Goal: Transaction & Acquisition: Purchase product/service

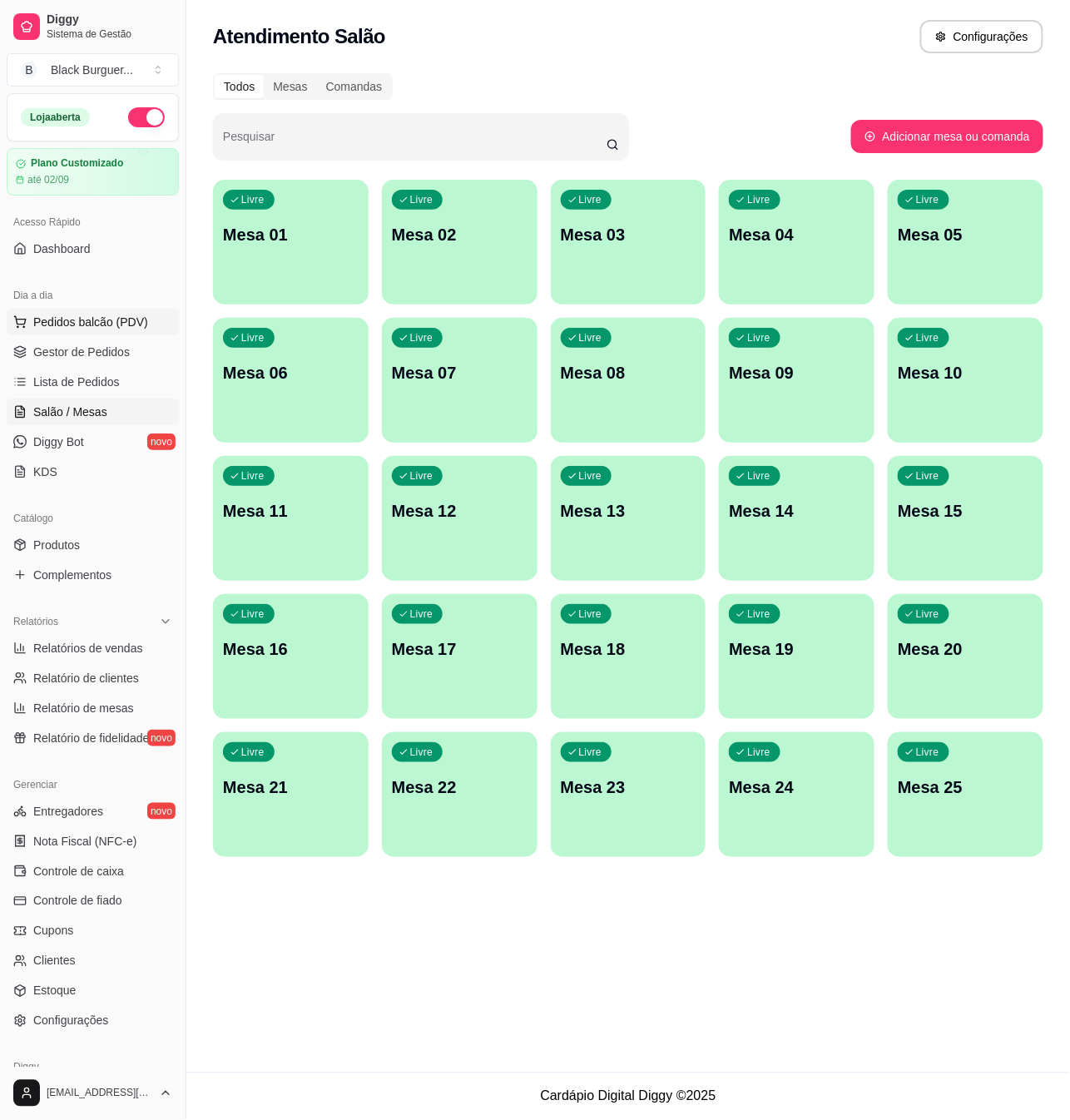
click at [102, 320] on span "Pedidos balcão (PDV)" at bounding box center [90, 322] width 115 height 17
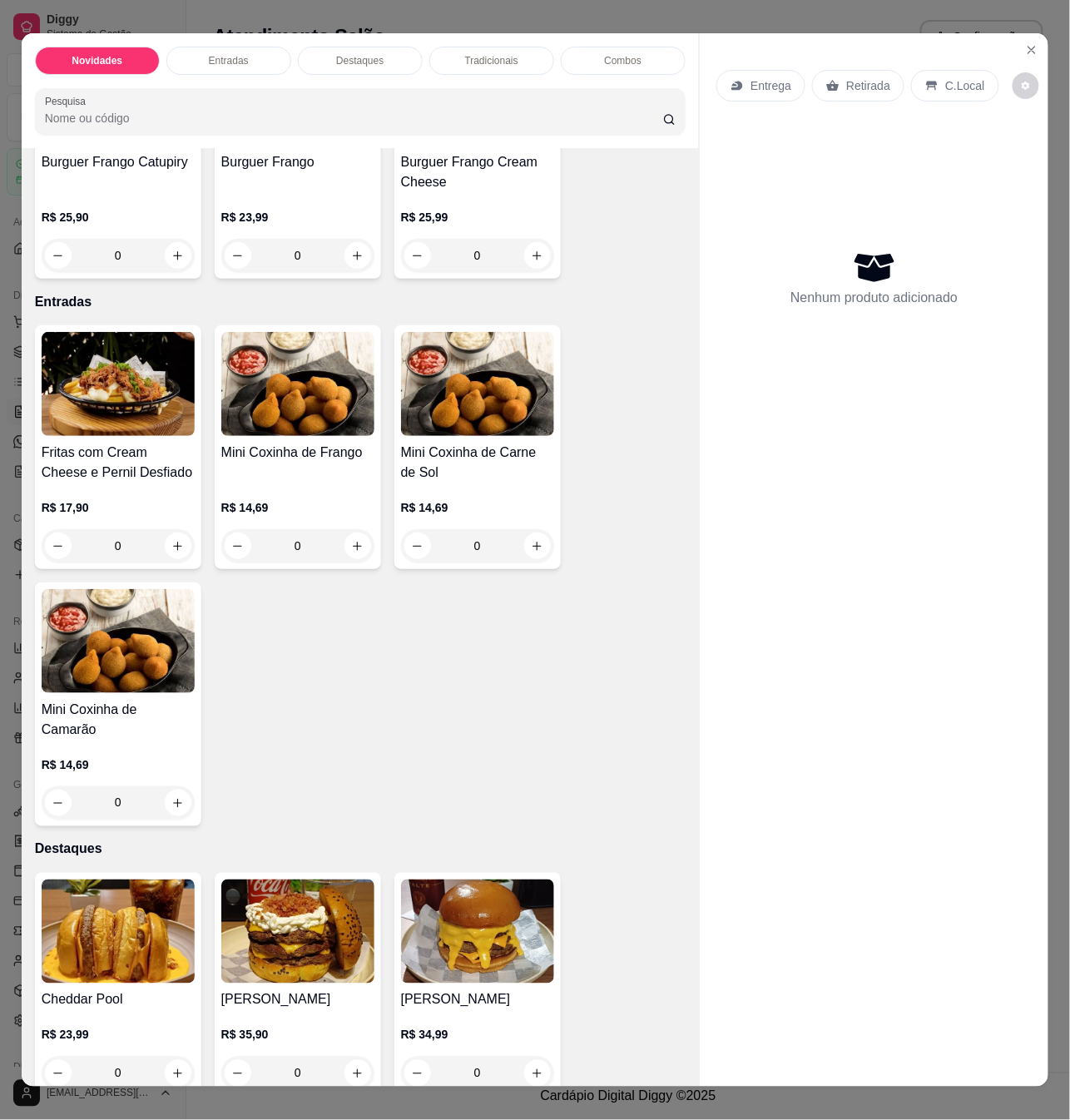
scroll to position [333, 0]
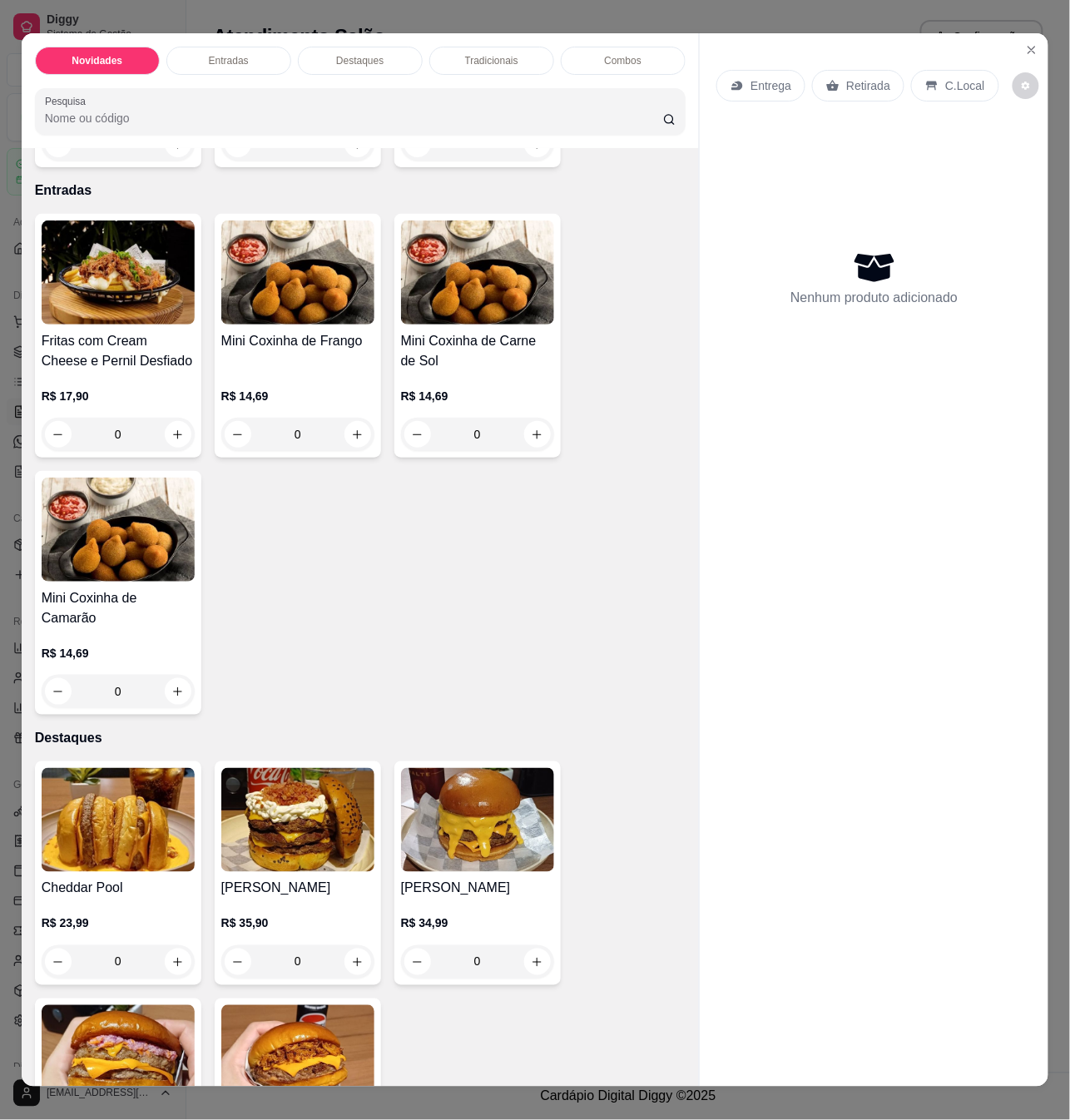
click at [526, 945] on div "0" at bounding box center [478, 961] width 154 height 33
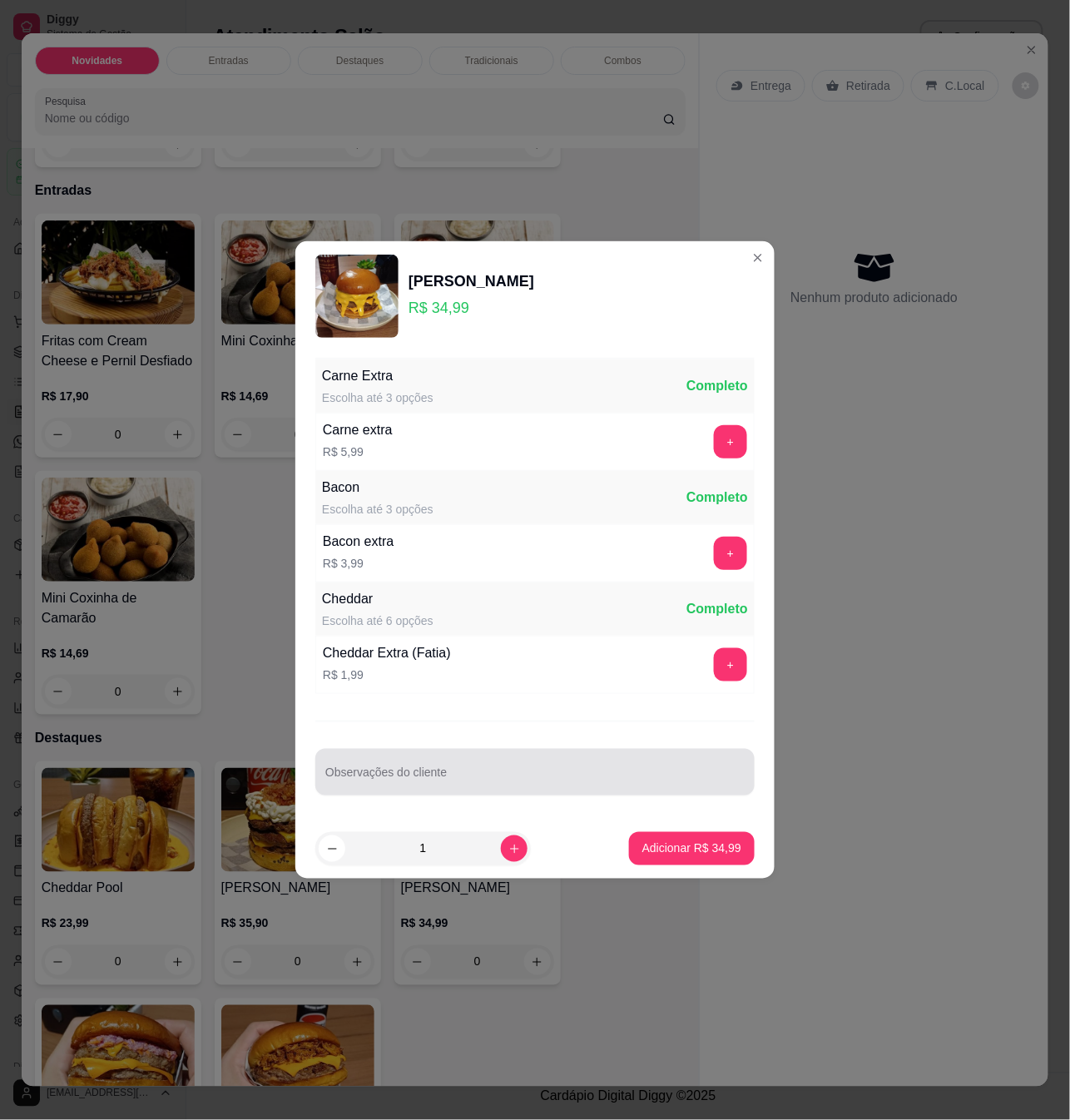
click at [630, 791] on div "Observações do cliente" at bounding box center [535, 772] width 440 height 47
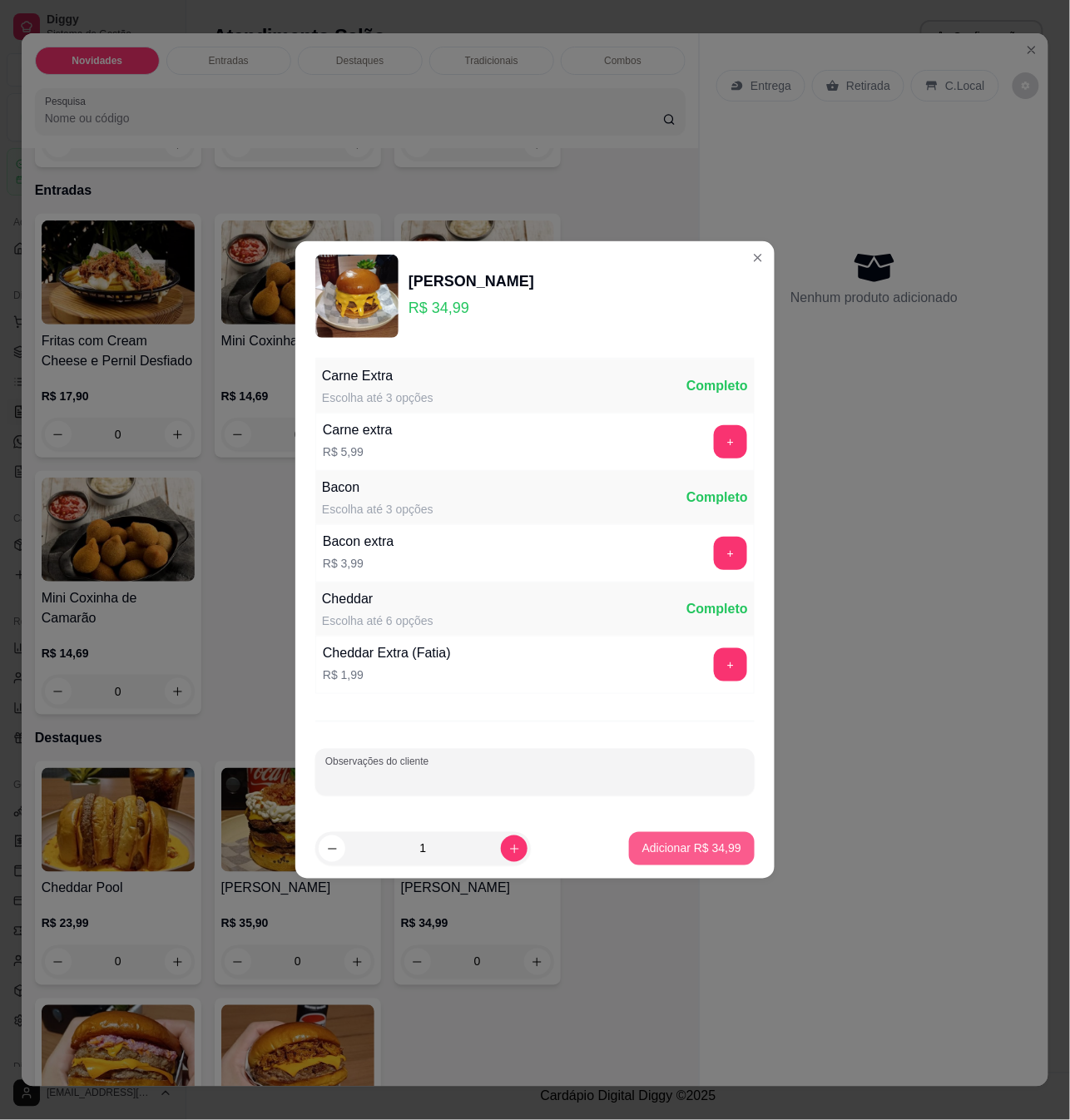
click at [664, 846] on p "Adicionar R$ 34,99" at bounding box center [691, 849] width 99 height 17
type input "1"
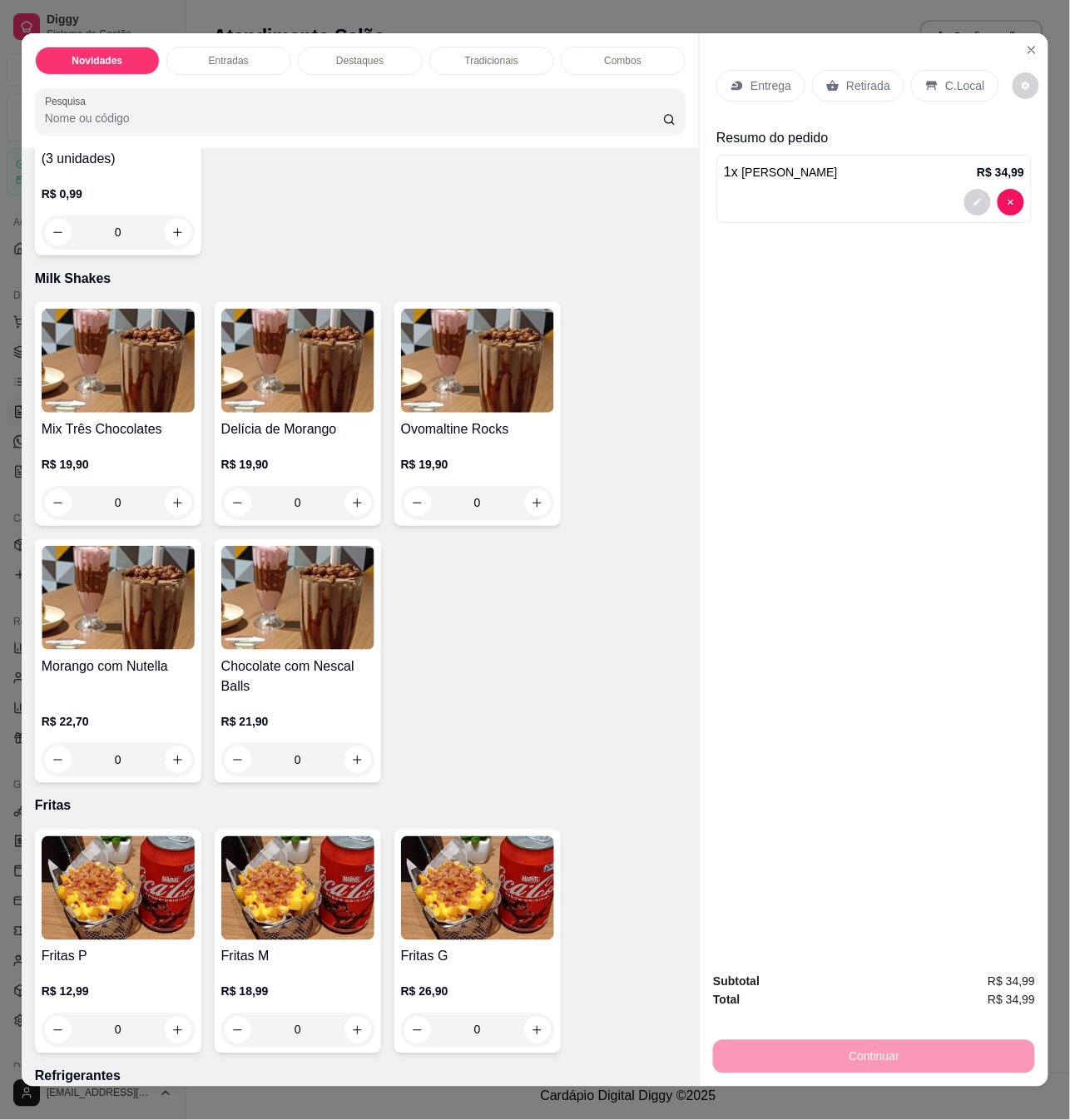
scroll to position [28, 0]
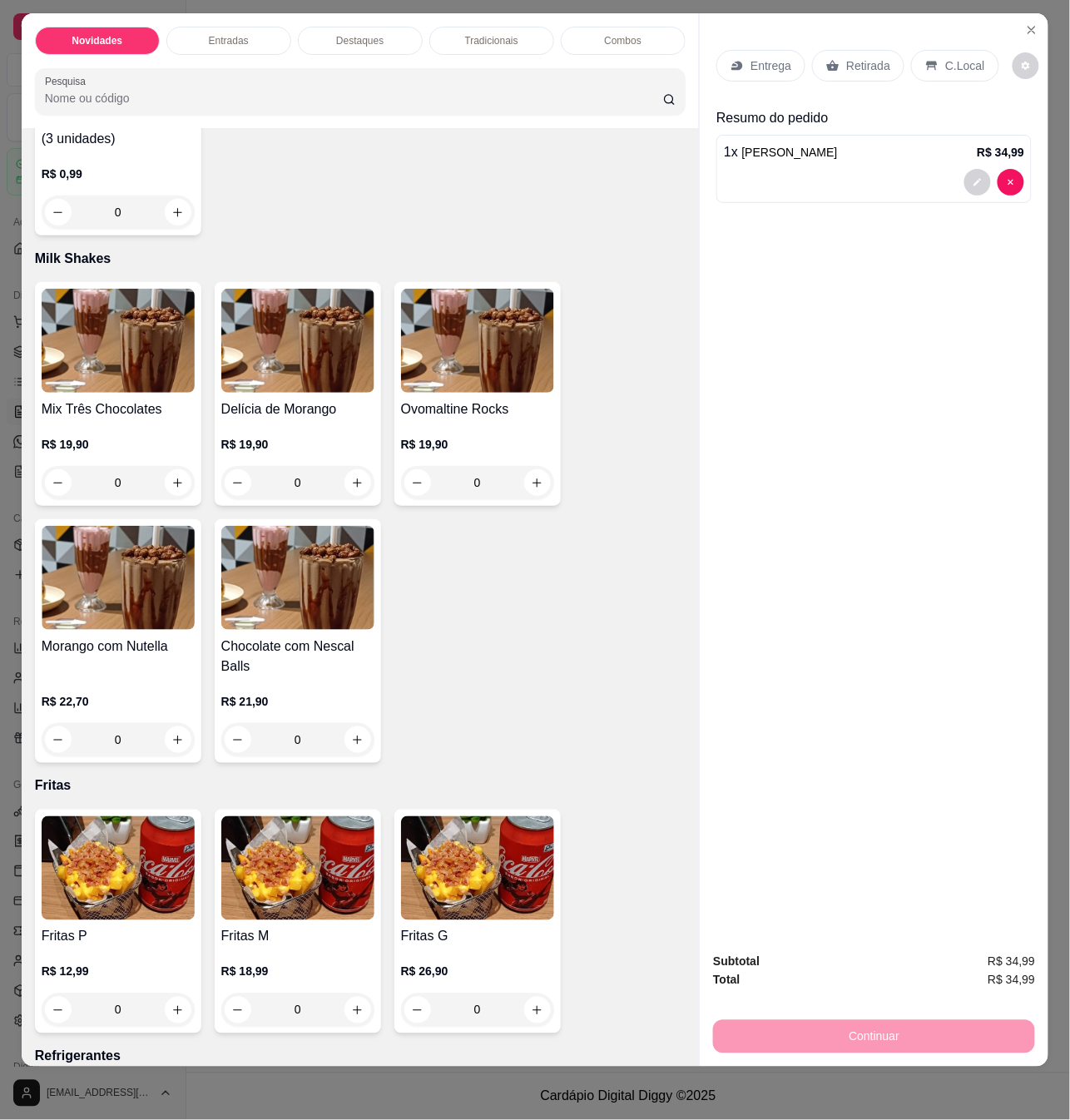
click at [174, 993] on div "0" at bounding box center [119, 1009] width 154 height 33
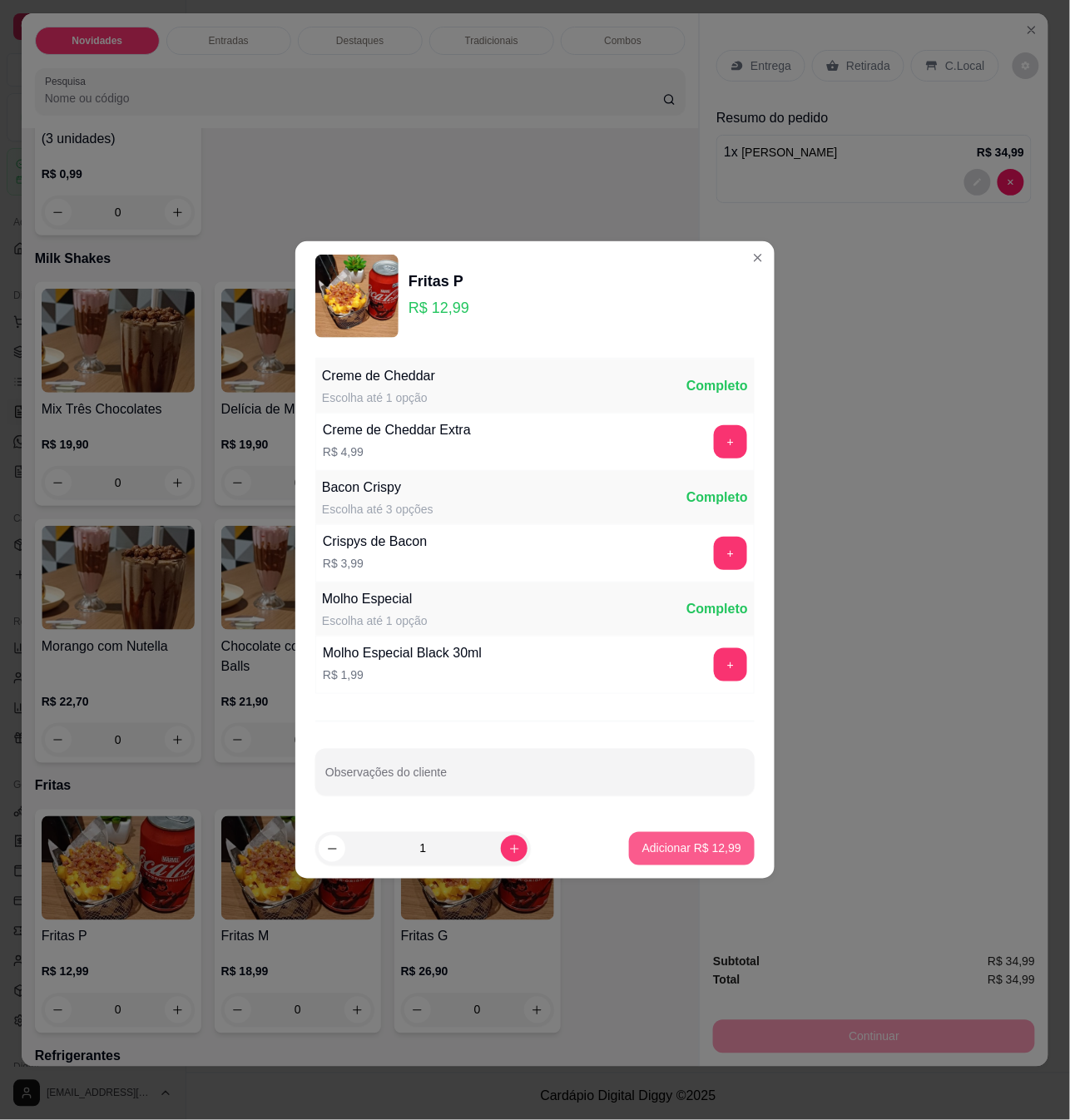
click at [676, 858] on p "Adicionar R$ 12,99" at bounding box center [691, 849] width 99 height 17
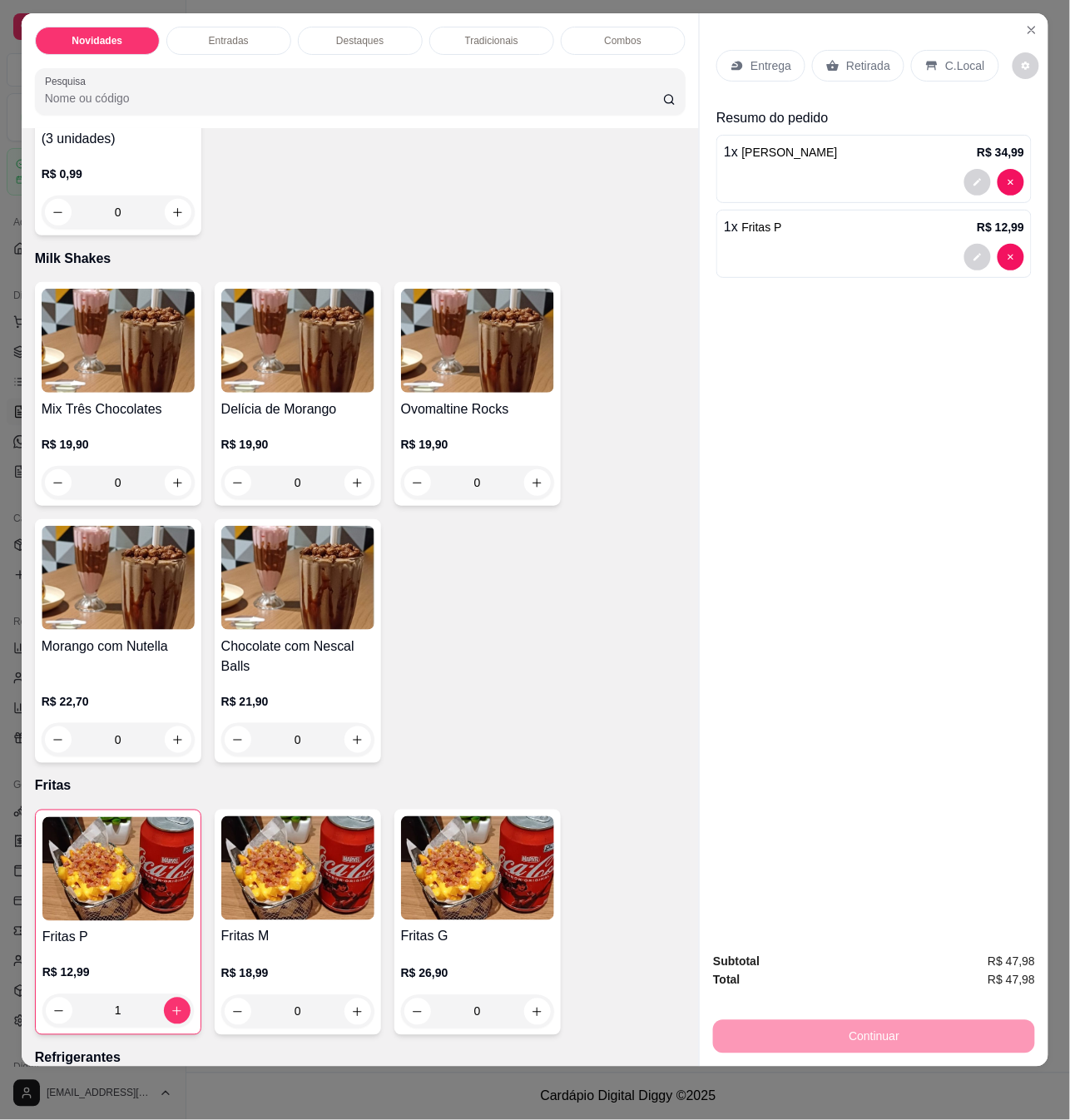
click at [854, 1017] on div "Continuar" at bounding box center [874, 1035] width 322 height 38
click at [860, 1016] on div "Continuar" at bounding box center [874, 1035] width 322 height 38
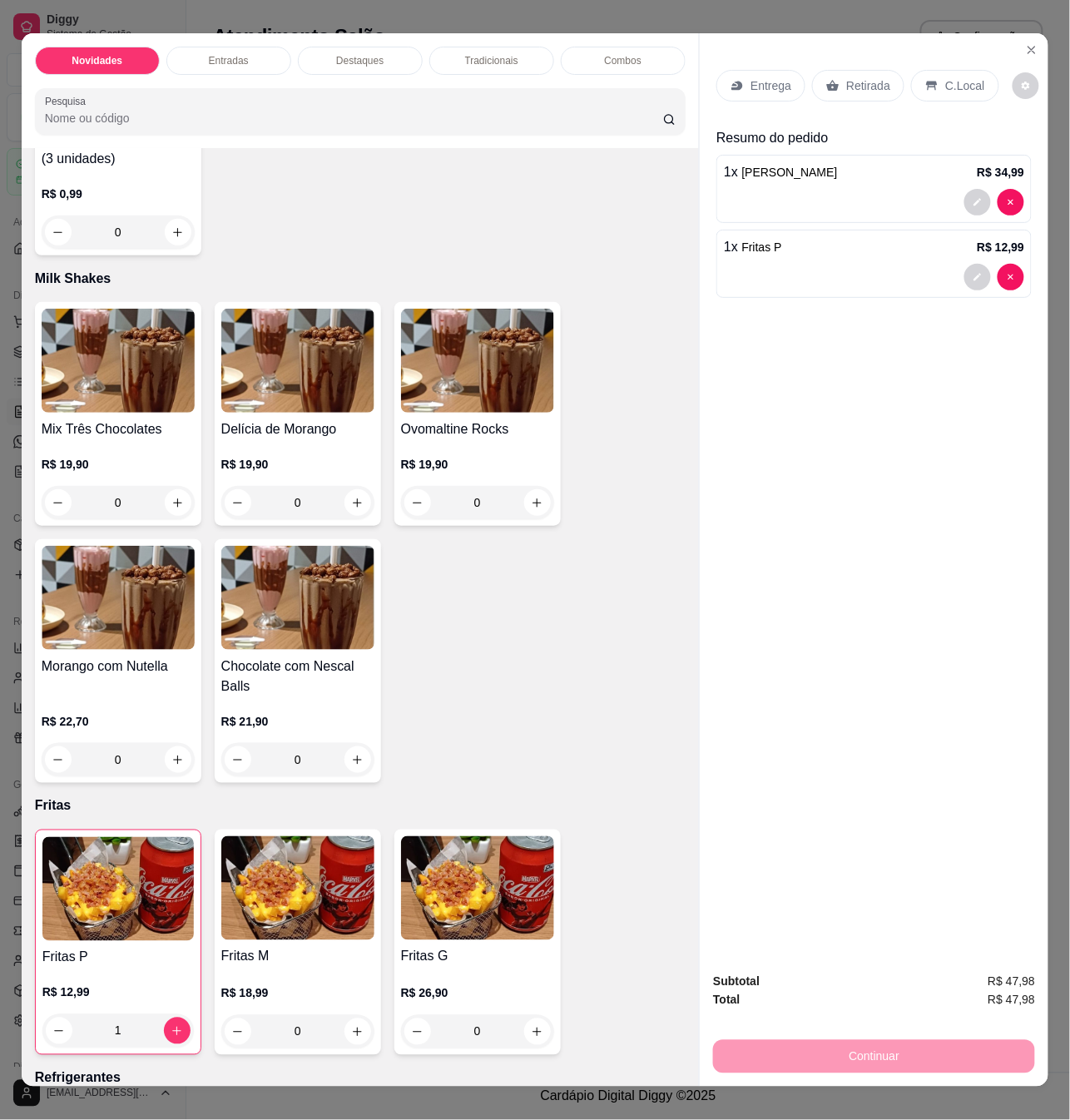
click at [957, 786] on div "Entrega Retirada C.Local Resumo do pedido 1 x Triplo Cheddar R$ 34,99 1 x Frita…" at bounding box center [875, 496] width 349 height 926
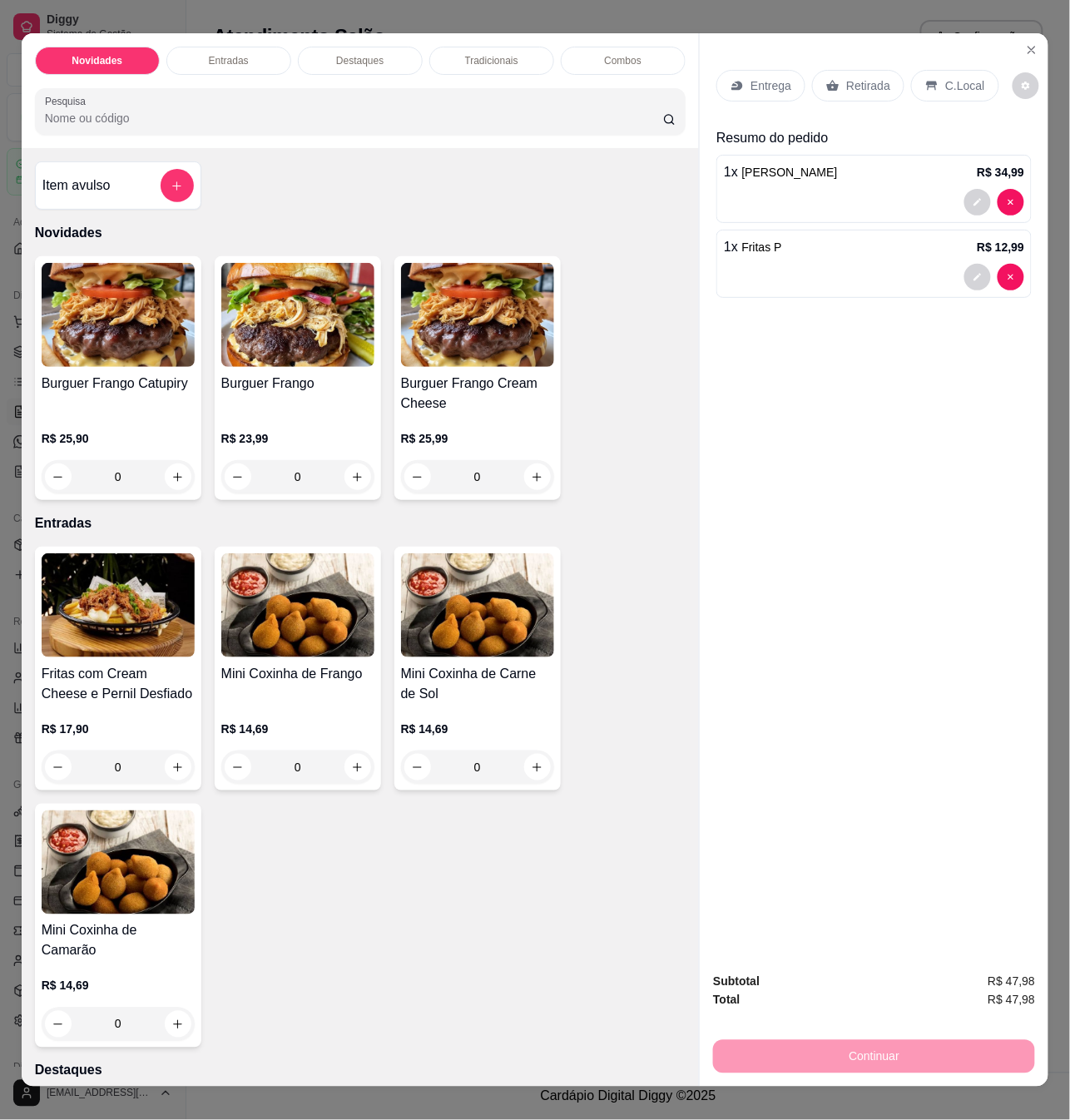
click at [844, 466] on div "Entrega Retirada C.Local Resumo do pedido 1 x Triplo Cheddar R$ 34,99 1 x Frita…" at bounding box center [875, 496] width 349 height 926
click at [880, 978] on div "Subtotal R$ 47,98" at bounding box center [874, 982] width 322 height 18
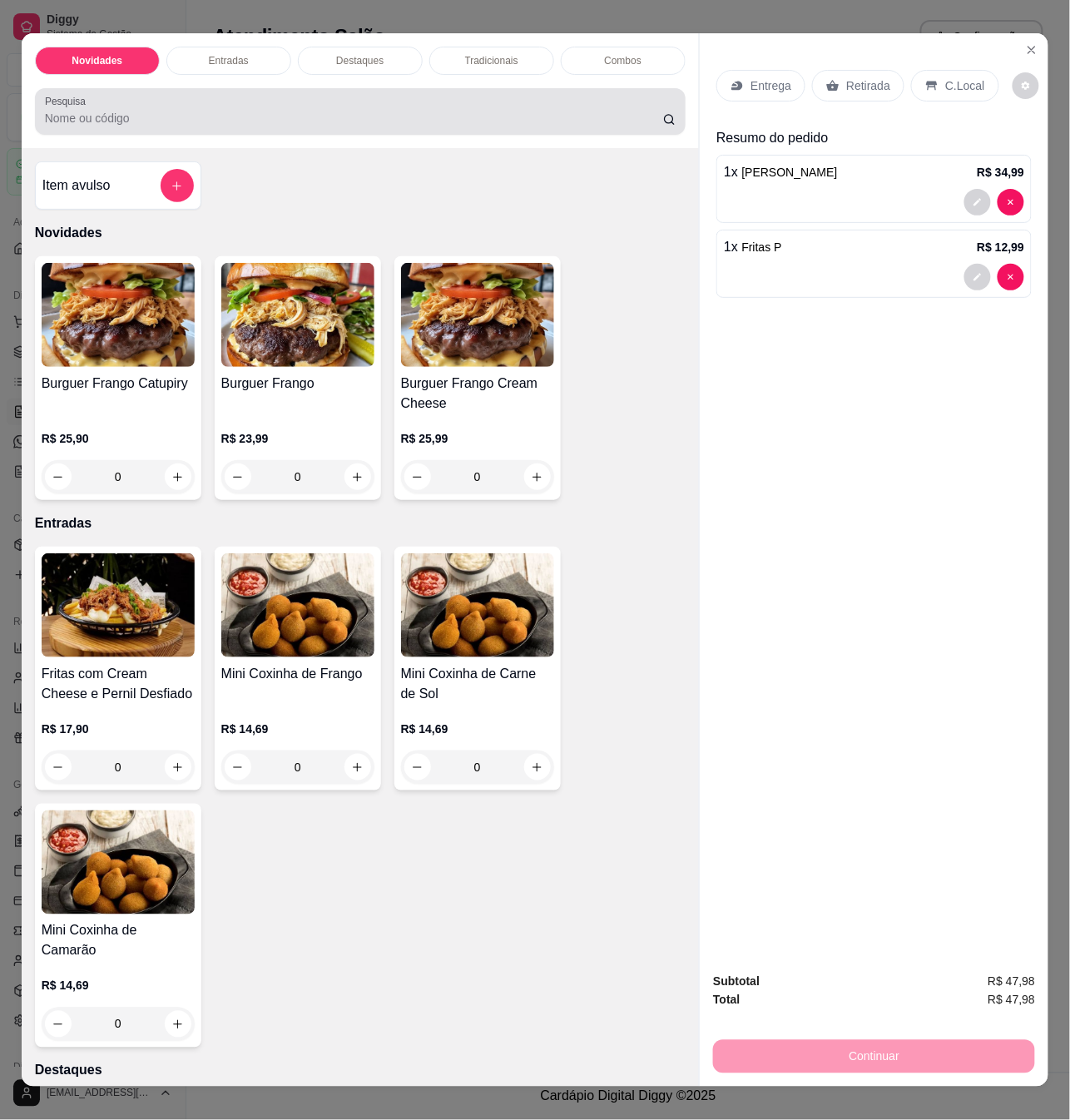
click at [486, 108] on div at bounding box center [360, 111] width 631 height 33
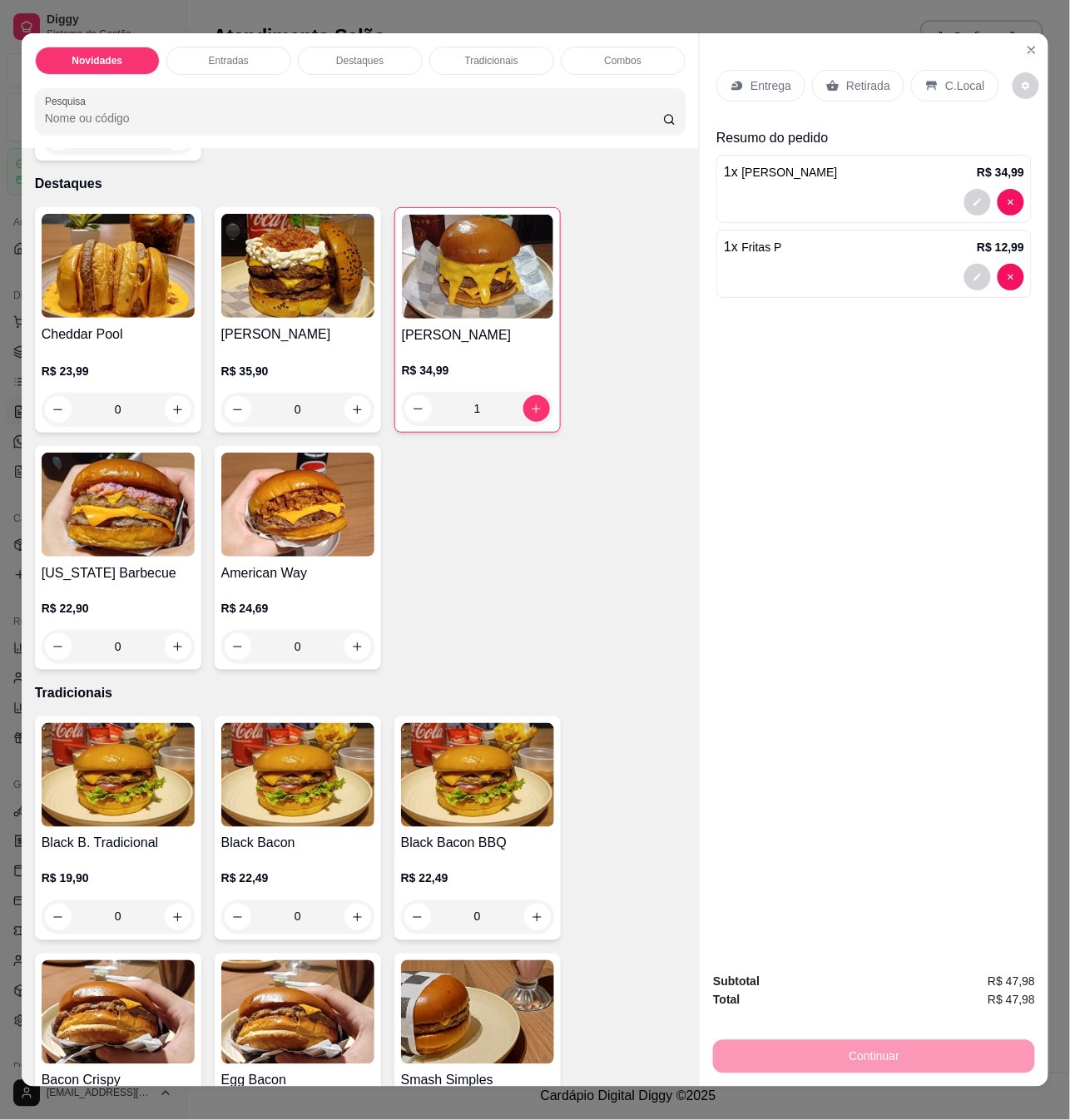
scroll to position [998, 0]
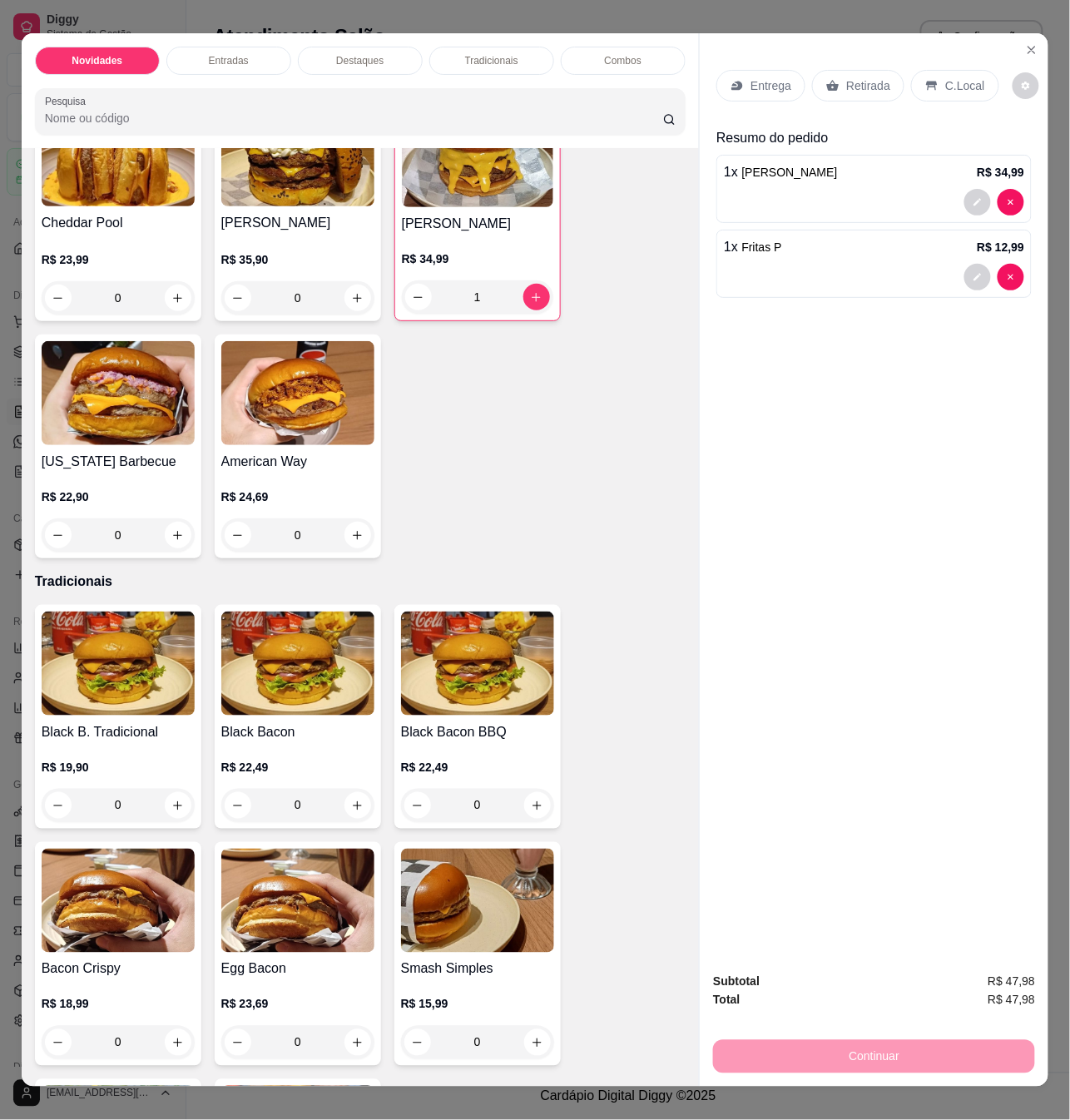
click at [503, 759] on p "R$ 22,49" at bounding box center [478, 767] width 154 height 17
type input "0"
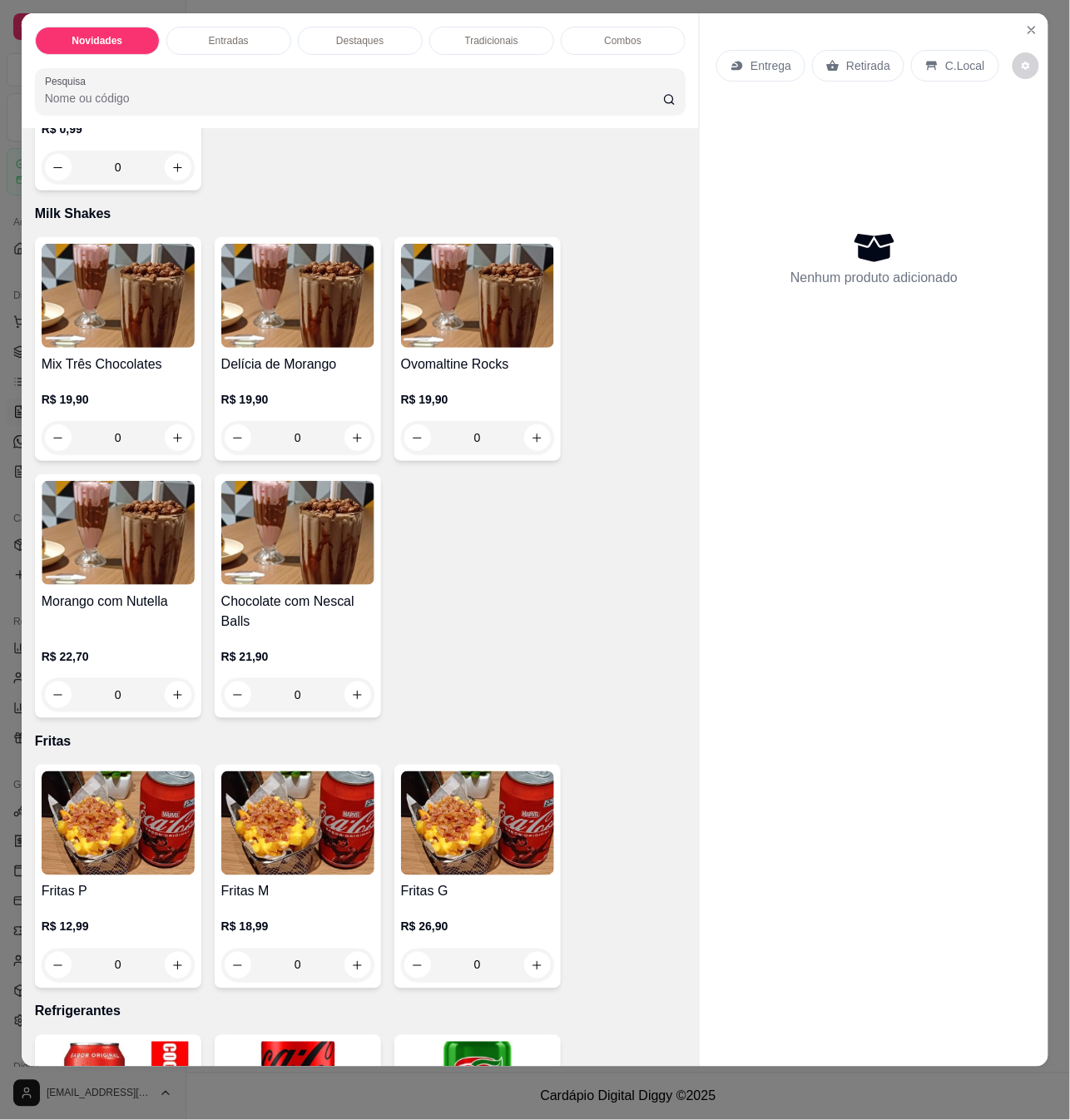
scroll to position [2817, 0]
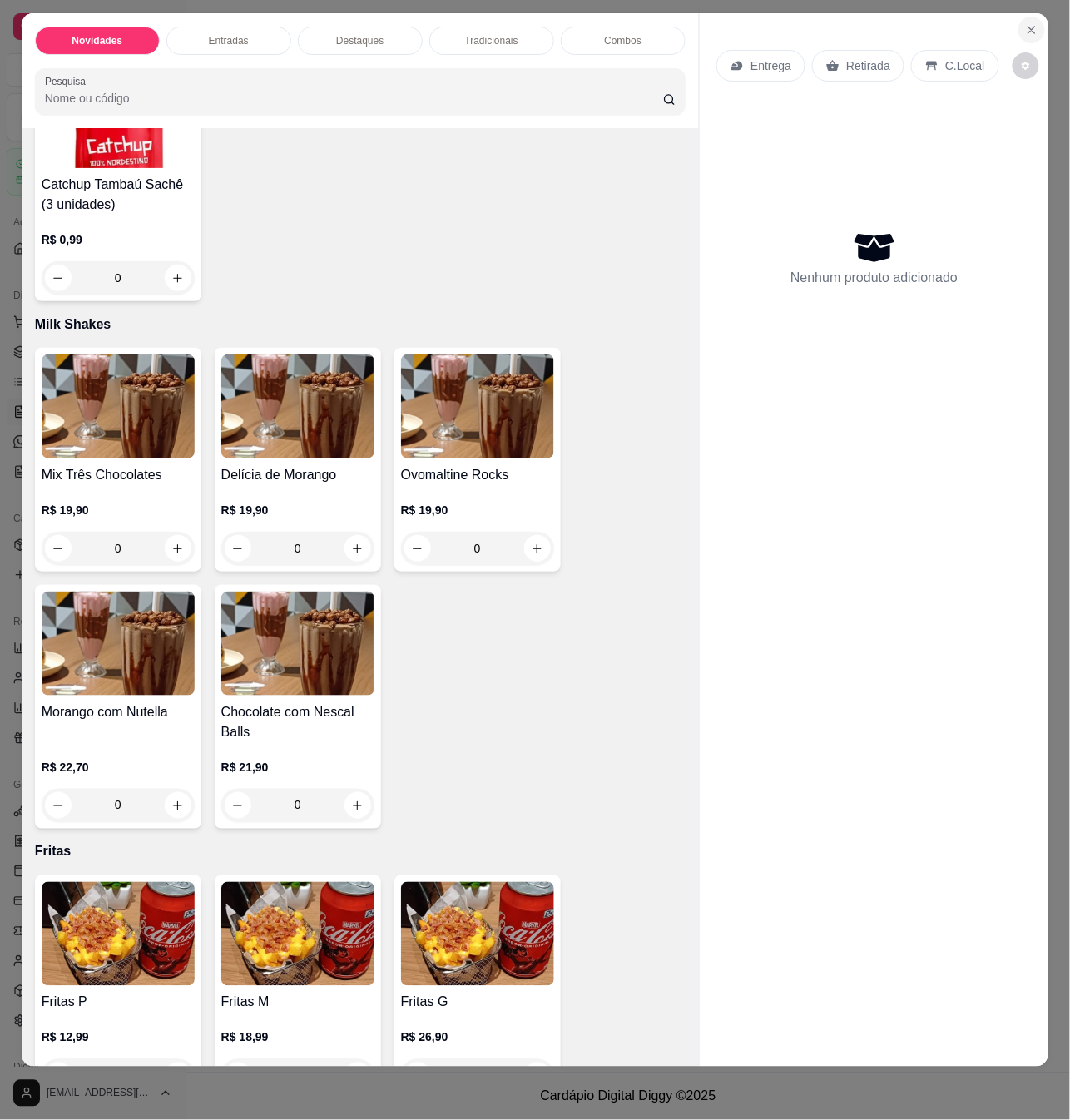
click at [1018, 17] on button "Close" at bounding box center [1031, 30] width 27 height 27
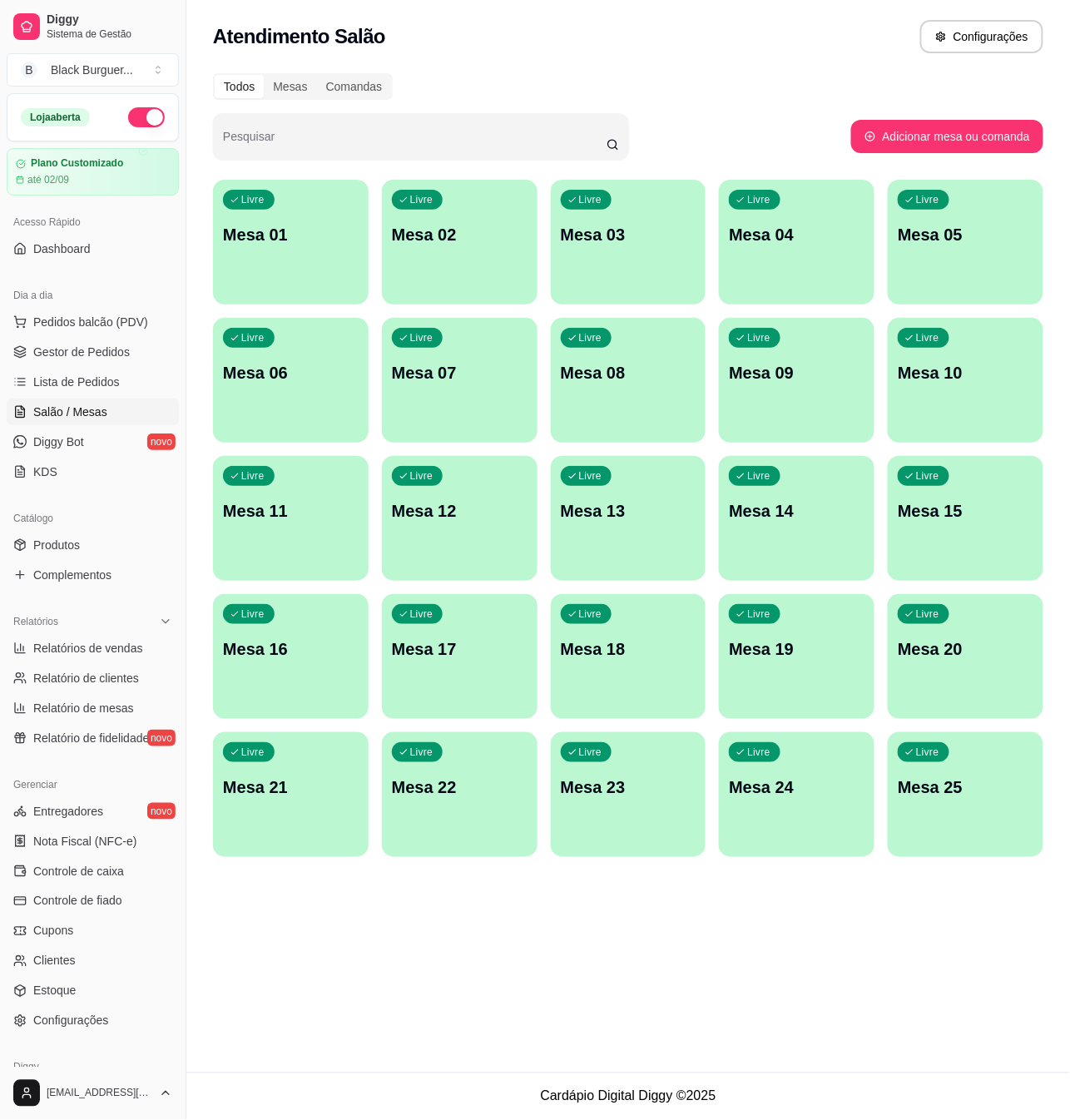
click at [461, 483] on div "Livre Mesa 12" at bounding box center [460, 508] width 156 height 105
click at [328, 527] on div "Livre Mesa 11" at bounding box center [290, 509] width 151 height 102
click at [276, 513] on p "Mesa 11" at bounding box center [291, 511] width 136 height 23
click at [249, 481] on p "Livre" at bounding box center [254, 477] width 23 height 13
